Goal: Task Accomplishment & Management: Manage account settings

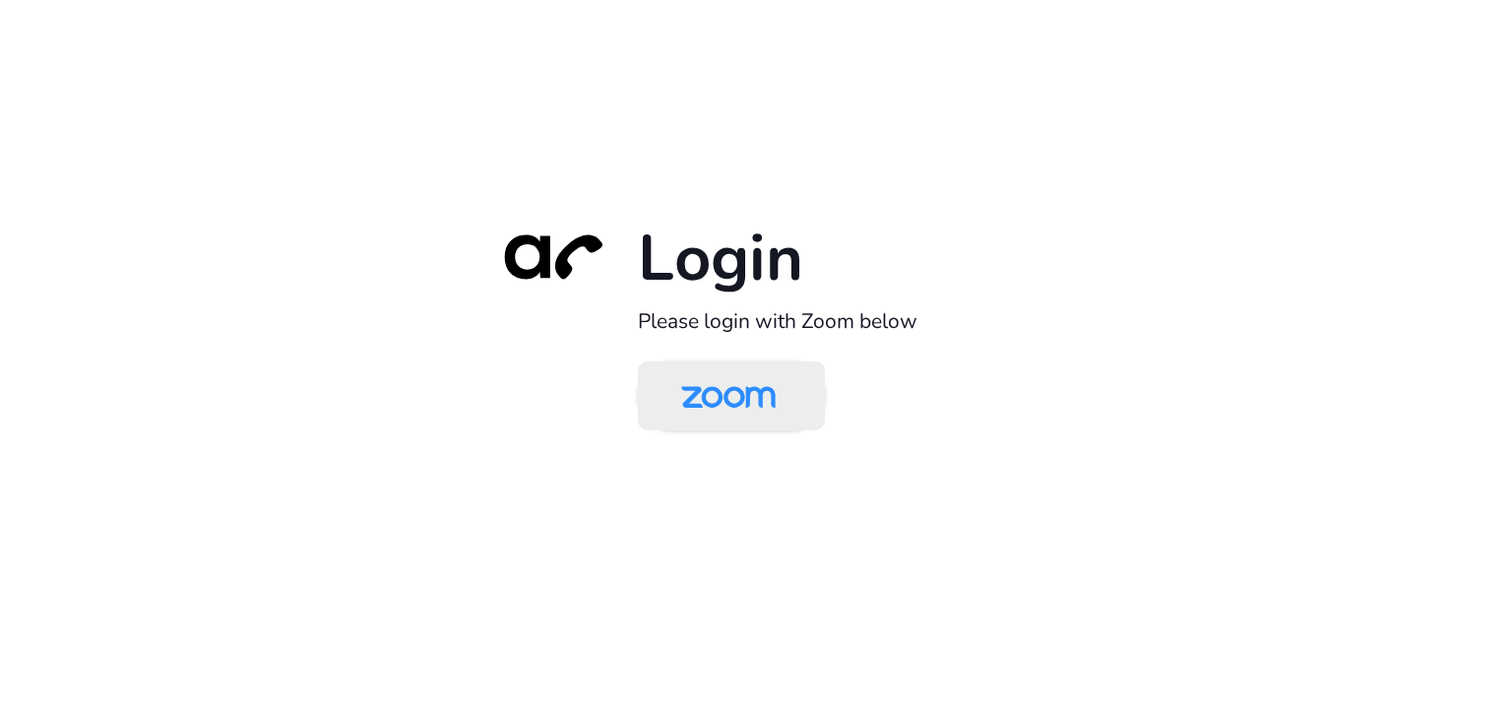
click at [728, 383] on img at bounding box center [729, 397] width 136 height 64
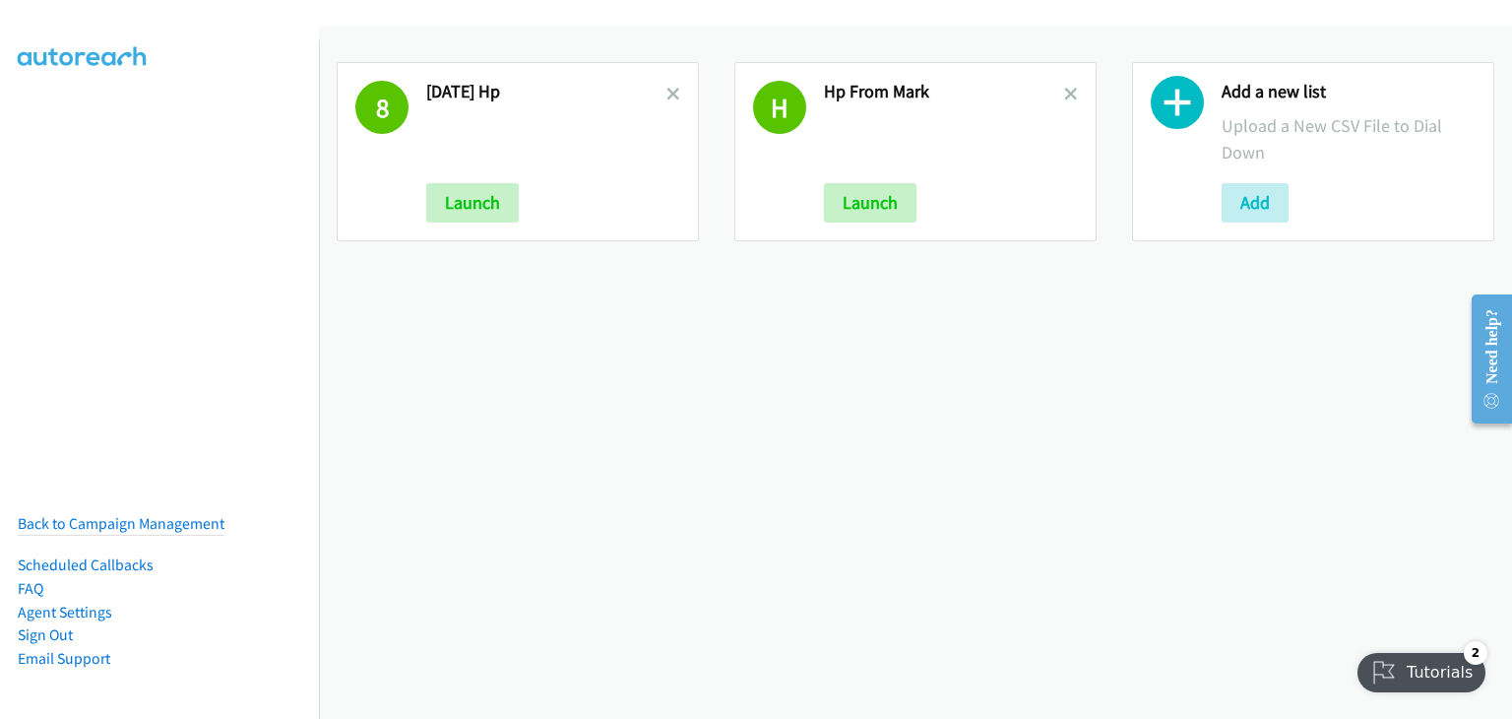
click at [1176, 113] on icon at bounding box center [1177, 107] width 53 height 53
click at [1253, 210] on button "Add" at bounding box center [1255, 202] width 67 height 39
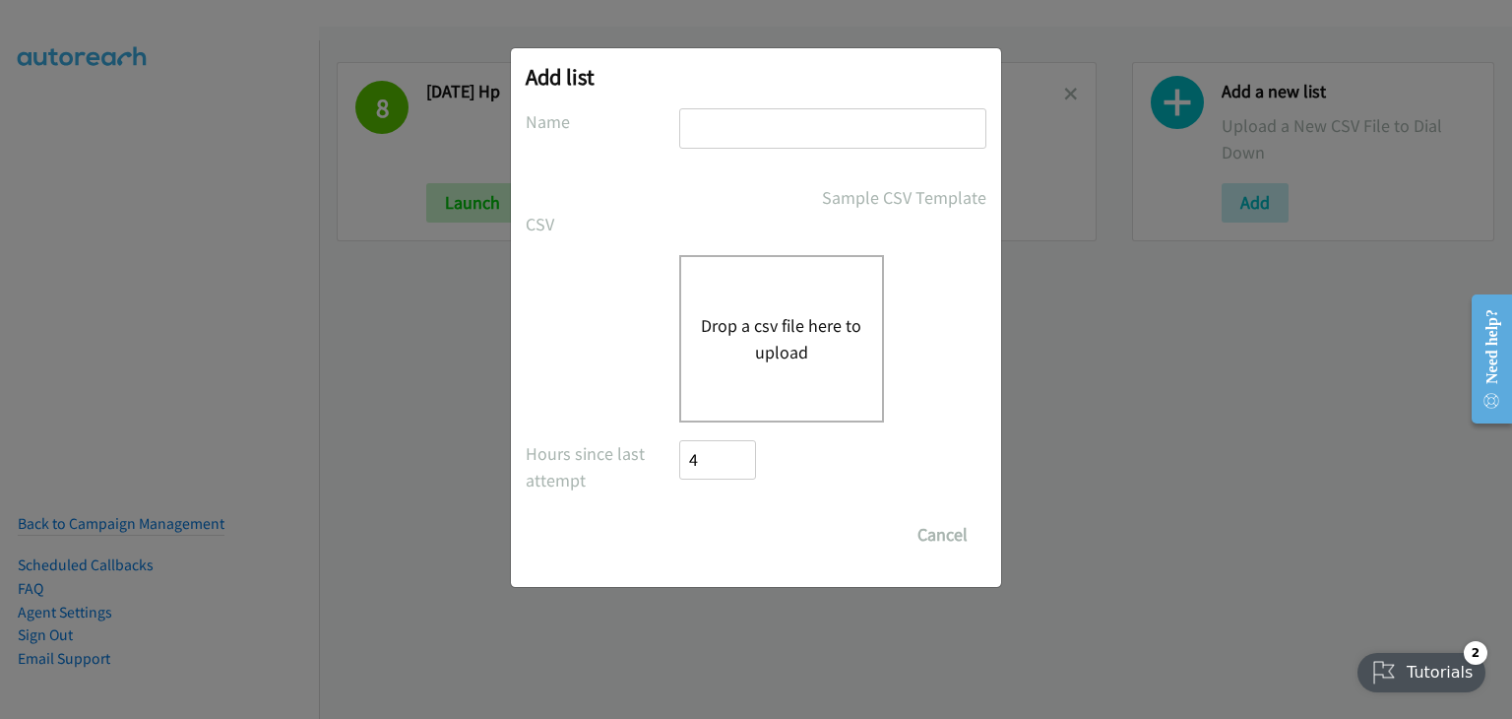
click at [717, 128] on input "text" at bounding box center [832, 128] width 307 height 40
type input "HP 10 Oct"
click at [727, 659] on div "Add list No phone fields were returned for that Report or List View Please uplo…" at bounding box center [756, 368] width 1512 height 701
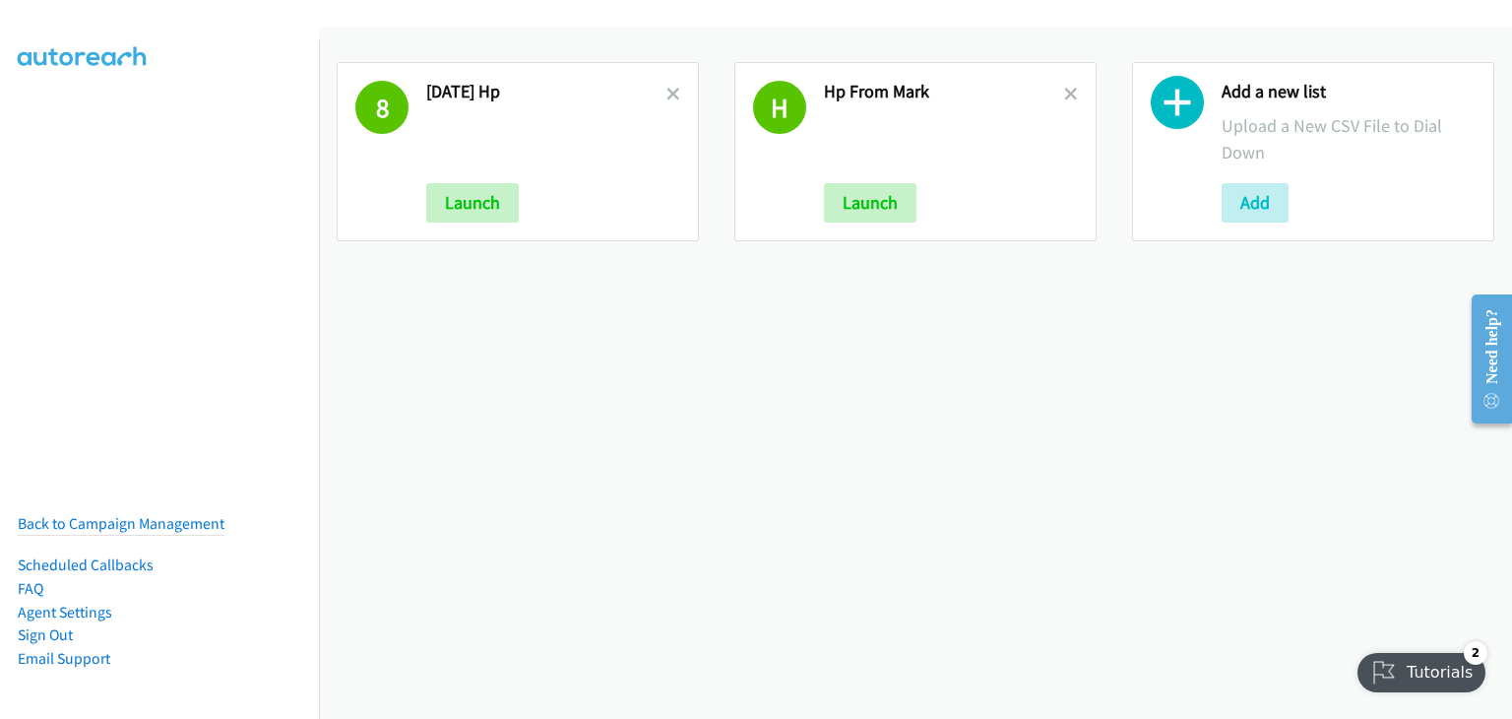
click at [1158, 97] on icon at bounding box center [1177, 107] width 53 height 53
click at [1165, 113] on icon at bounding box center [1177, 107] width 53 height 53
click at [1254, 210] on button "Add" at bounding box center [1255, 202] width 67 height 39
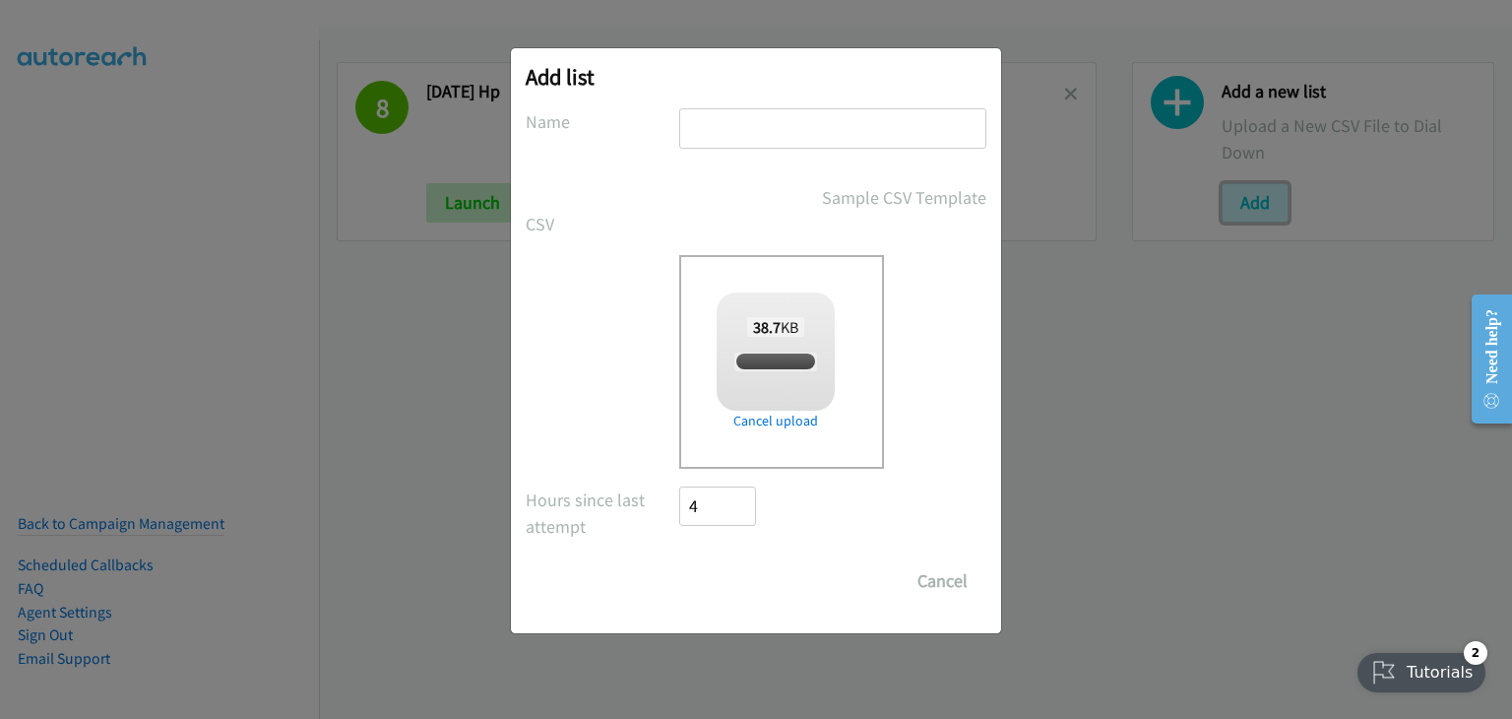
checkbox input "true"
click at [724, 136] on input "text" at bounding box center [832, 128] width 307 height 40
type input "HP 10 Oct"
click at [719, 575] on input "Save List" at bounding box center [730, 580] width 103 height 39
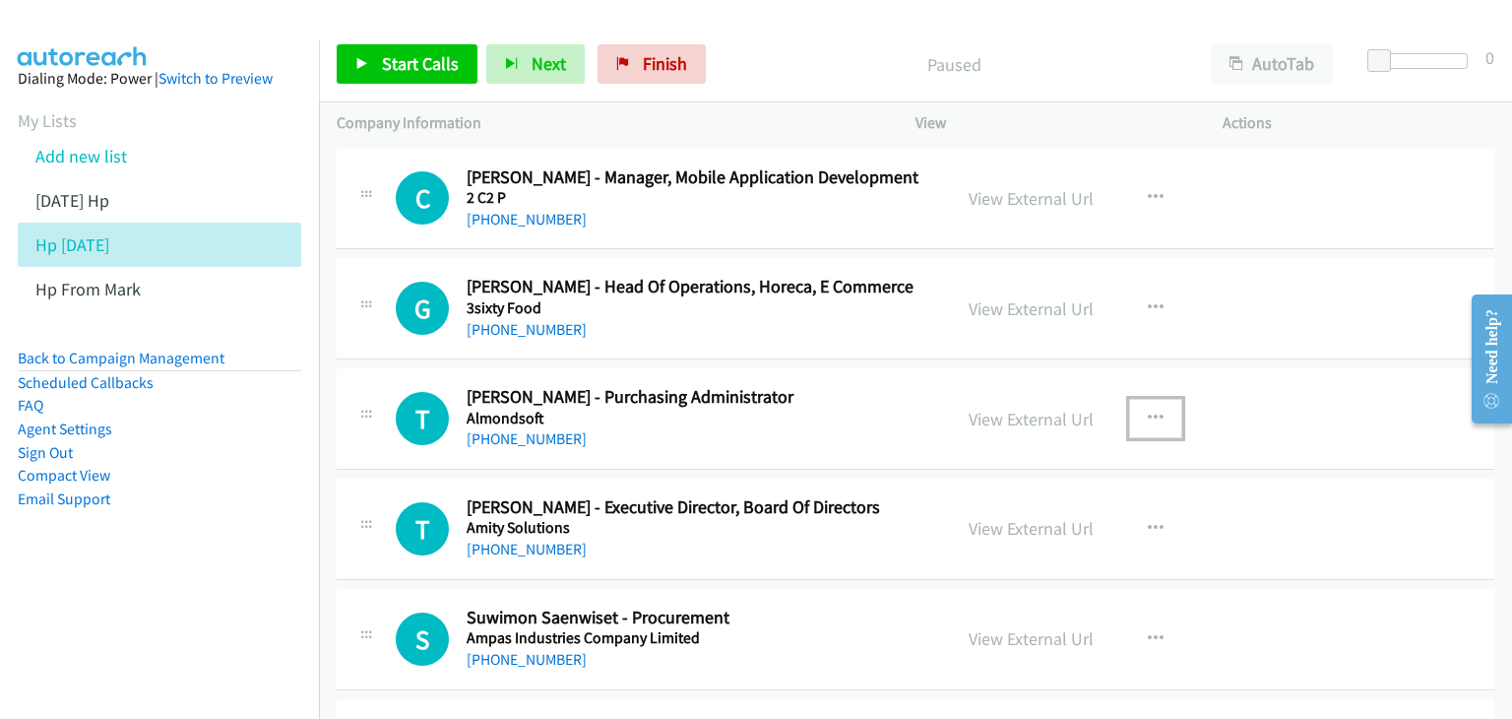
click at [1148, 418] on icon "button" at bounding box center [1156, 418] width 16 height 16
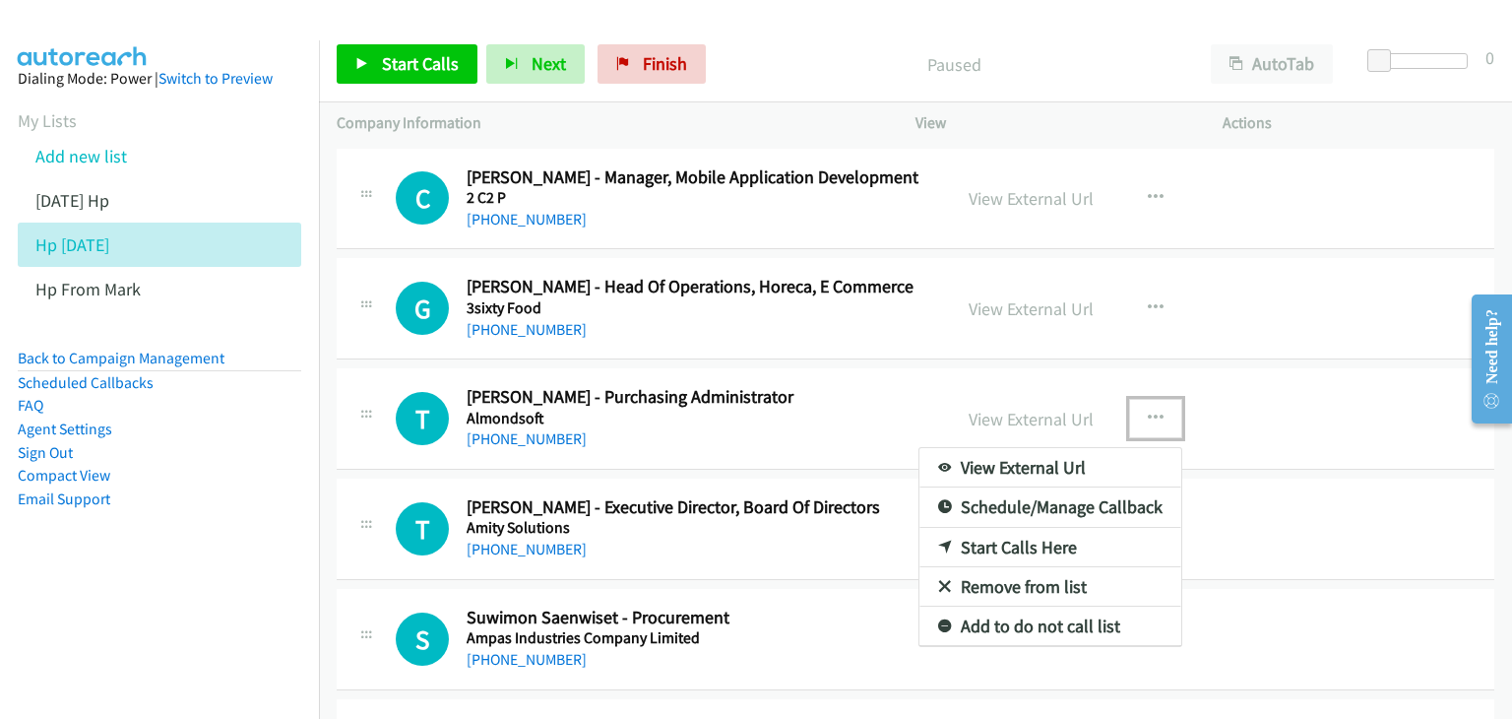
click at [1087, 473] on link "View External Url" at bounding box center [1050, 467] width 262 height 39
